Goal: Find specific fact: Find specific fact

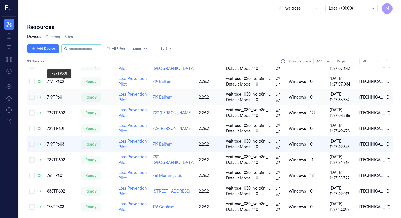
scroll to position [209, 0]
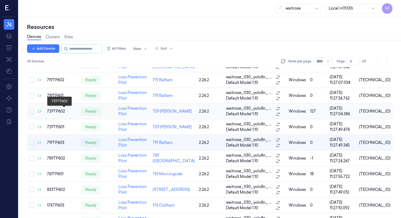
click at [61, 111] on div "729TP602" at bounding box center [62, 111] width 30 height 6
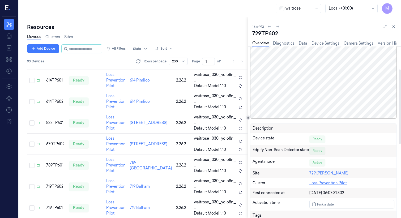
scroll to position [53, 0]
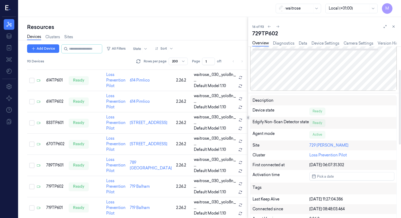
drag, startPoint x: 304, startPoint y: 43, endPoint x: 373, endPoint y: 119, distance: 103.3
click at [304, 43] on link "Data" at bounding box center [302, 44] width 8 height 6
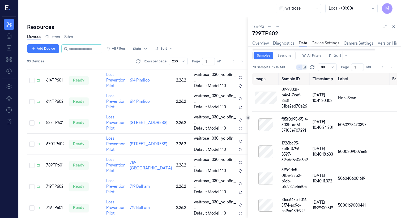
click at [327, 41] on link "Device Settings" at bounding box center [325, 43] width 28 height 6
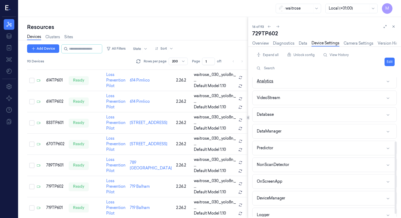
scroll to position [128, 0]
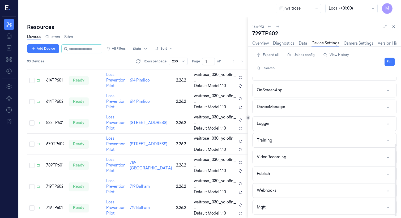
click at [263, 209] on div "Mqtt" at bounding box center [260, 207] width 9 height 6
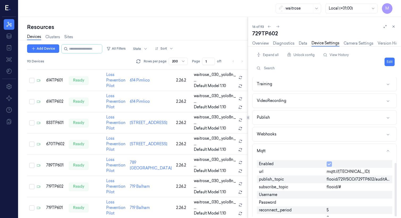
scroll to position [223, 0]
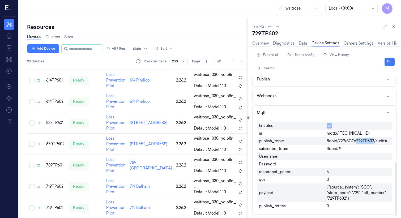
drag, startPoint x: 373, startPoint y: 140, endPoint x: 356, endPoint y: 142, distance: 16.6
click at [356, 142] on span "flooid/729/SCO/729TP602/auditAlert" at bounding box center [357, 141] width 63 height 6
copy span "729TP602"
